Goal: Check status

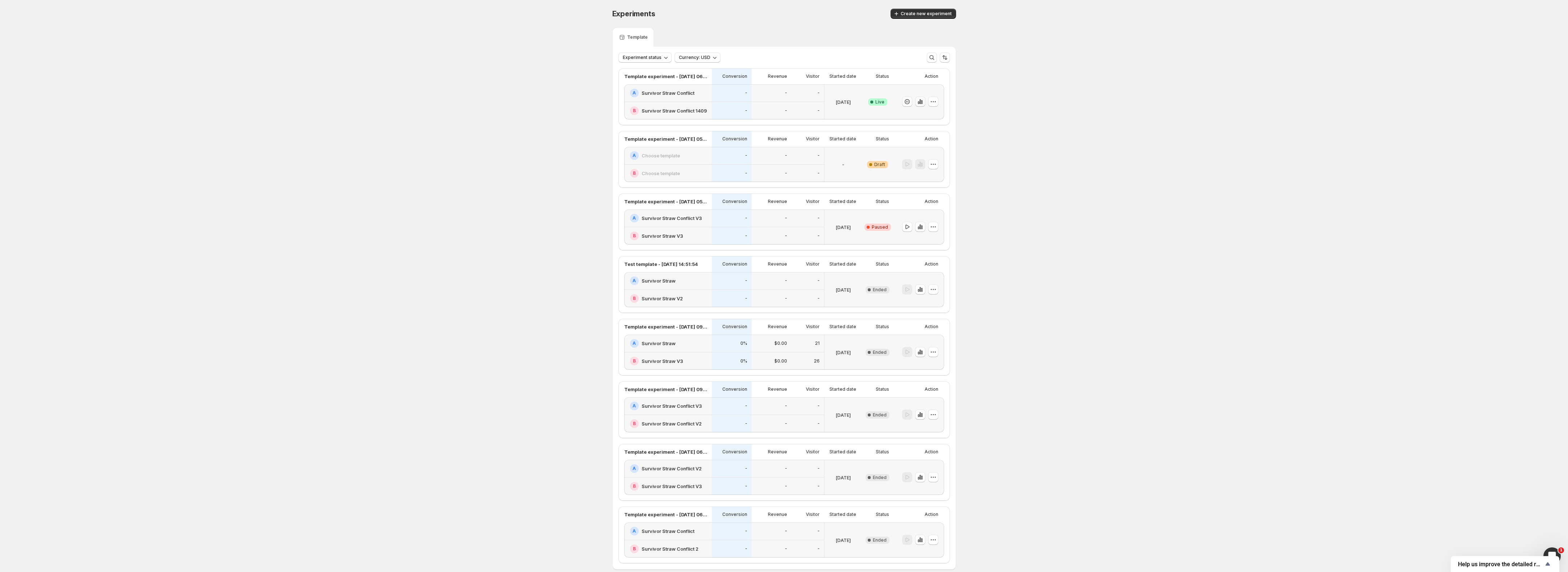
click at [920, 103] on icon "button" at bounding box center [920, 102] width 1 height 5
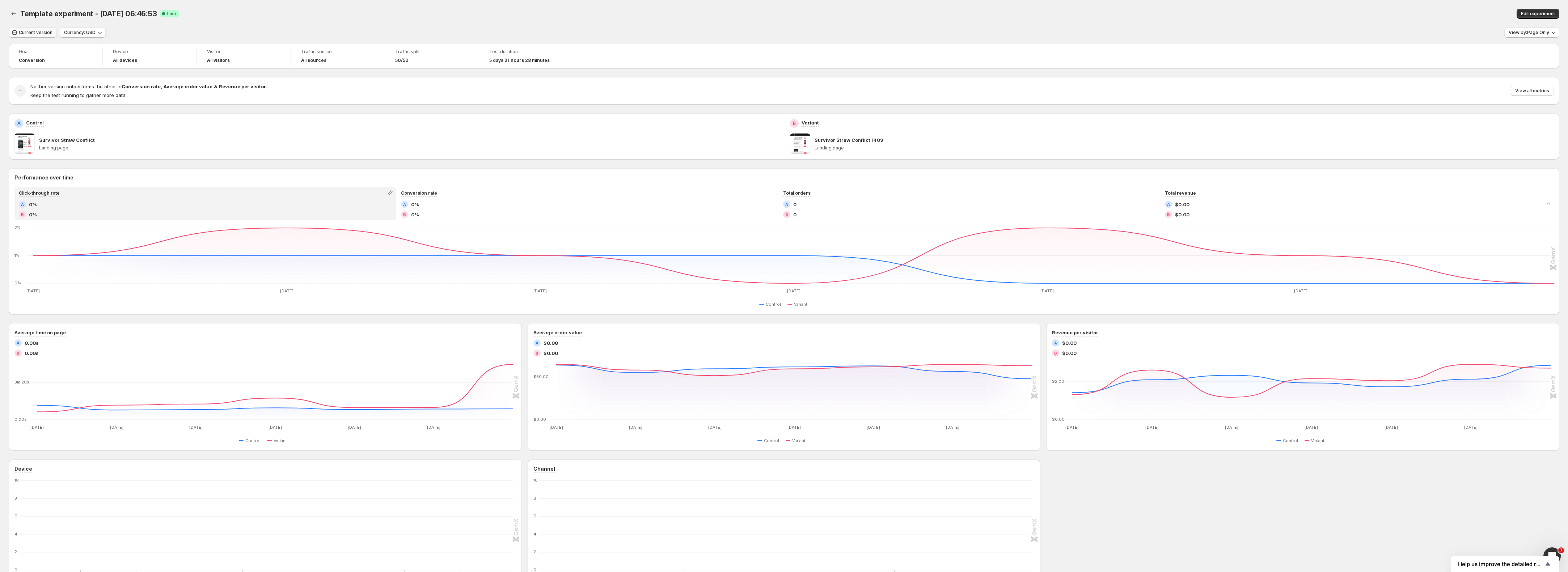
click at [38, 34] on span "Current version" at bounding box center [35, 33] width 33 height 6
click at [25, 74] on div "[DATE]" at bounding box center [20, 75] width 15 height 7
type input "**********"
click at [256, 178] on span "Apply" at bounding box center [256, 180] width 13 height 6
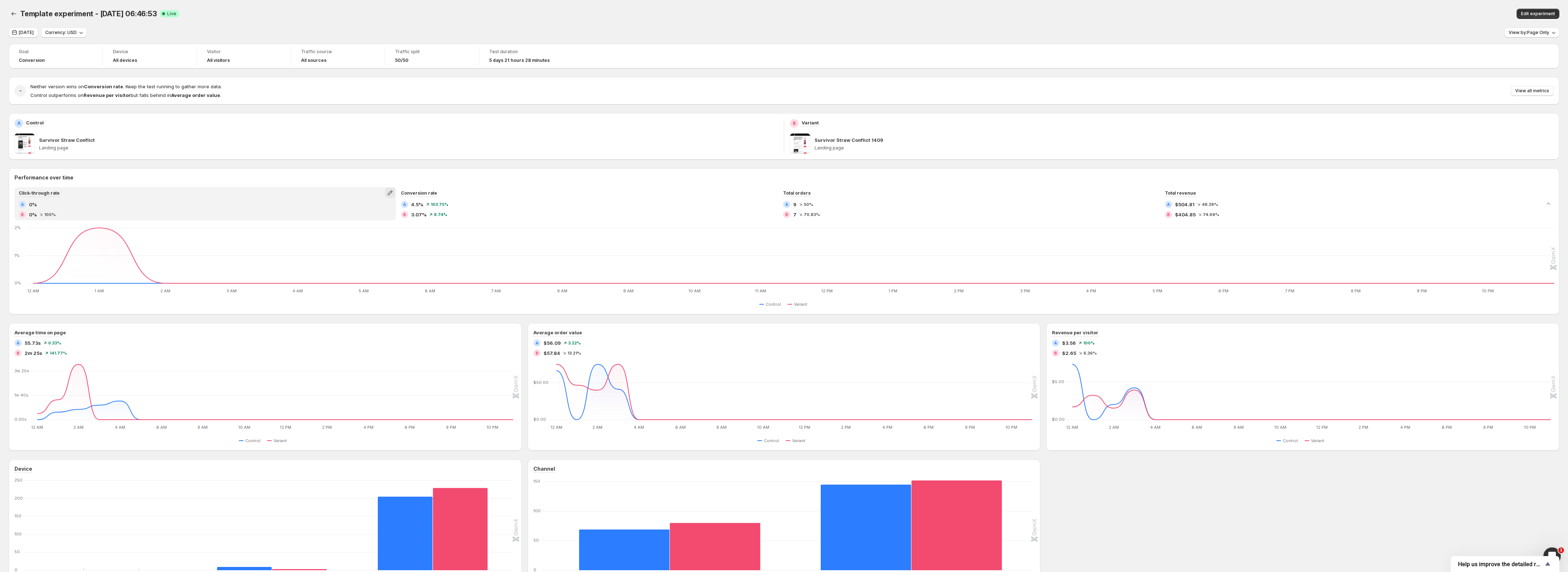
click at [393, 194] on icon "button" at bounding box center [390, 193] width 7 height 7
click at [369, 217] on span "Total visitors" at bounding box center [391, 220] width 100 height 7
